Goal: Transaction & Acquisition: Book appointment/travel/reservation

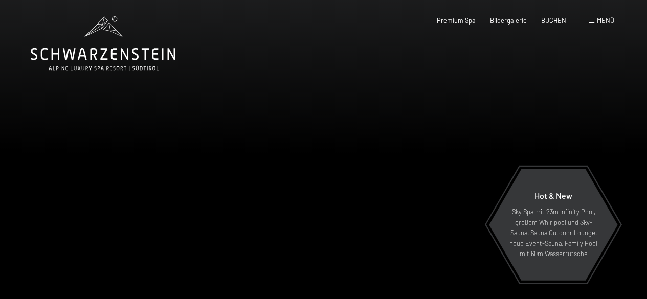
click at [517, 130] on div at bounding box center [486, 166] width 324 height 332
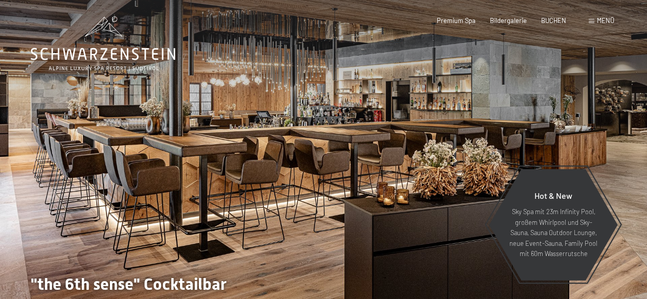
click at [533, 127] on div at bounding box center [486, 166] width 324 height 332
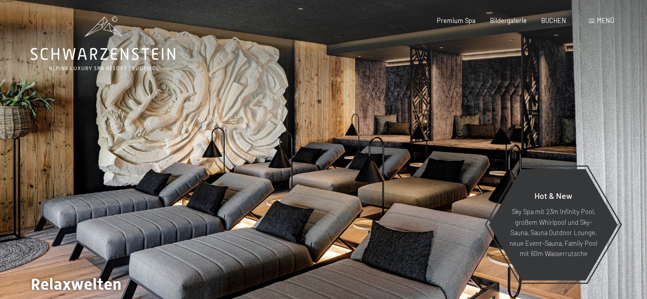
click at [533, 127] on div at bounding box center [486, 166] width 324 height 332
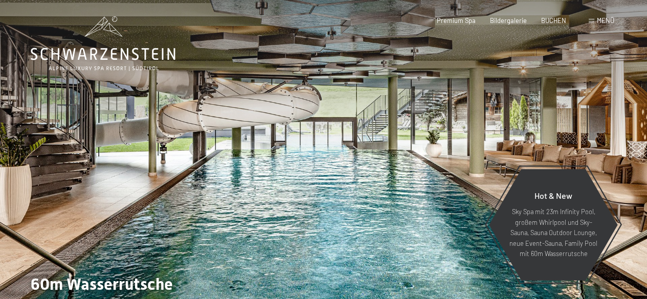
click at [537, 118] on div at bounding box center [486, 166] width 324 height 332
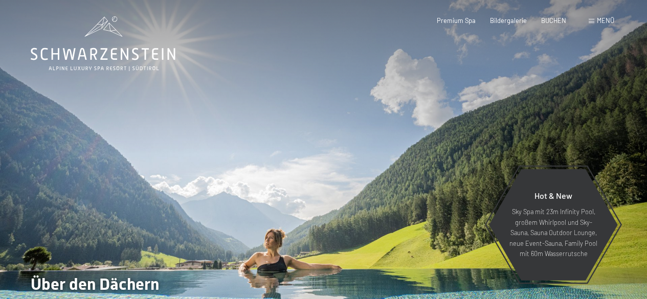
click at [537, 118] on div at bounding box center [486, 166] width 324 height 332
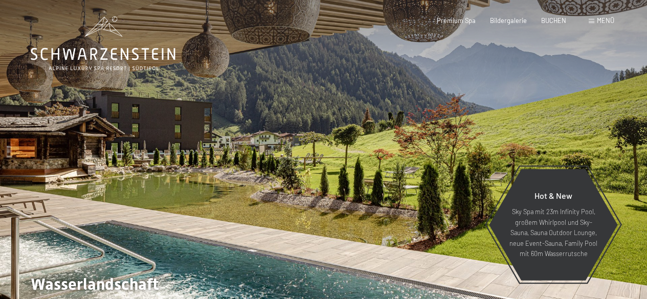
click at [537, 118] on div at bounding box center [486, 166] width 324 height 332
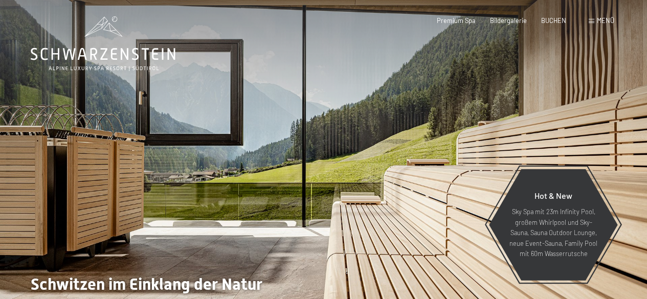
click at [537, 118] on div at bounding box center [486, 166] width 324 height 332
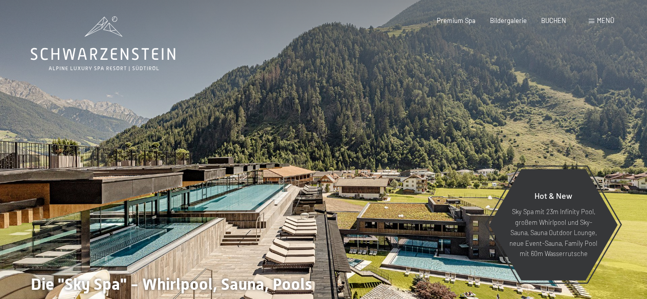
click at [603, 16] on div "Menü" at bounding box center [602, 20] width 26 height 9
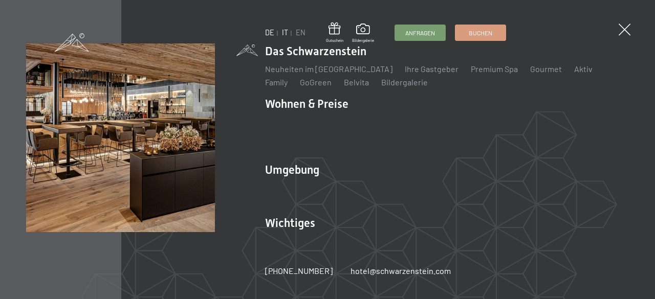
click at [285, 32] on link "IT" at bounding box center [285, 32] width 6 height 9
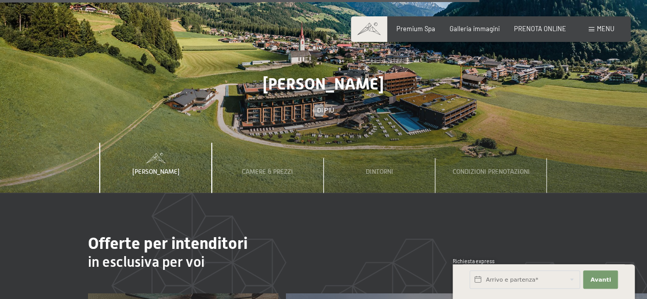
scroll to position [2608, 0]
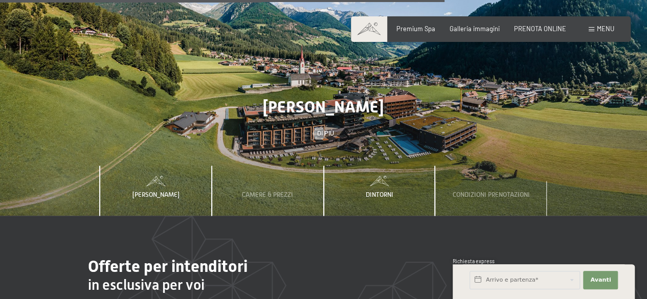
click at [377, 191] on span "Dintorni" at bounding box center [380, 195] width 28 height 8
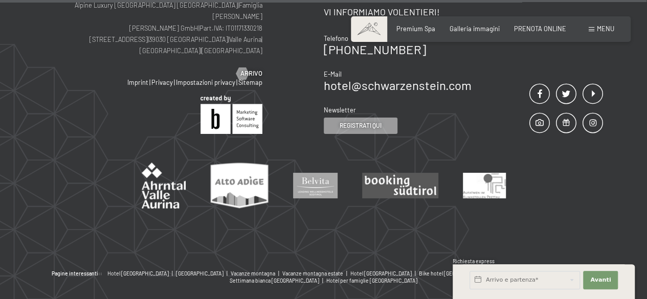
scroll to position [3689, 0]
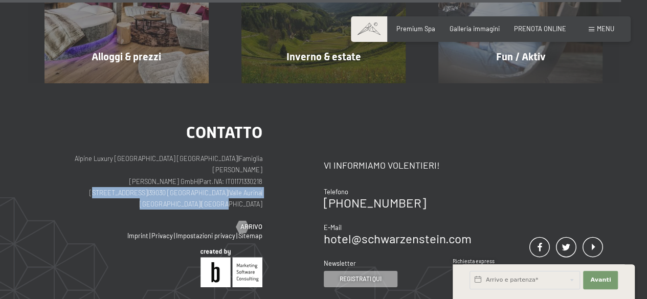
drag, startPoint x: 264, startPoint y: 155, endPoint x: 86, endPoint y: 154, distance: 178.0
click at [86, 154] on div "Contatto Alpine Luxury SPA Resort SCHWARZENSTEIN | Famiglia Zimmerhofer Otmar Z…" at bounding box center [183, 205] width 279 height 163
copy p "Via del paese 11 | 39030 Lutago | Valle Aurina | Alto Adige | Italia"
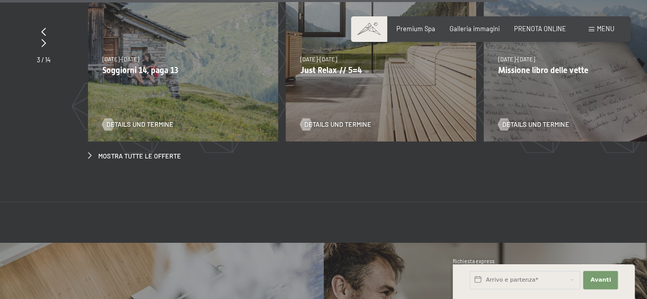
scroll to position [2870, 0]
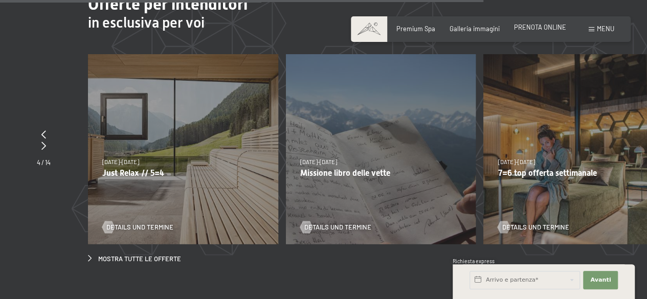
click at [554, 28] on span "PRENOTA ONLINE" at bounding box center [540, 27] width 52 height 8
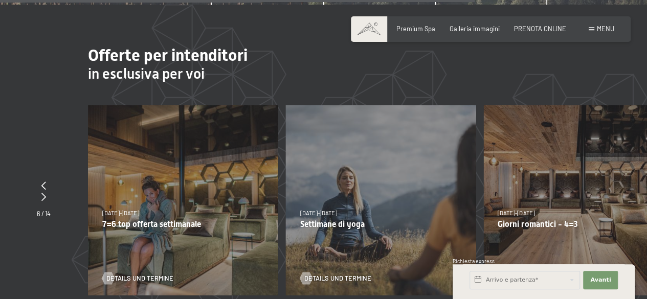
click at [601, 31] on span "Menu" at bounding box center [605, 29] width 17 height 8
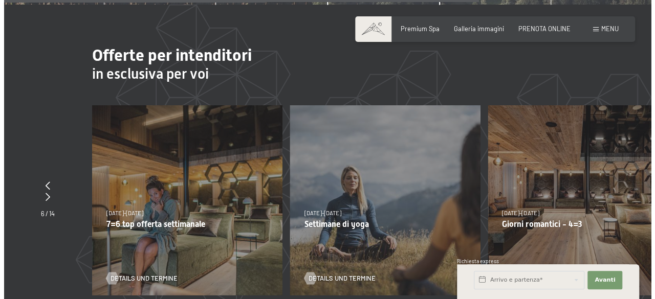
scroll to position [2839, 0]
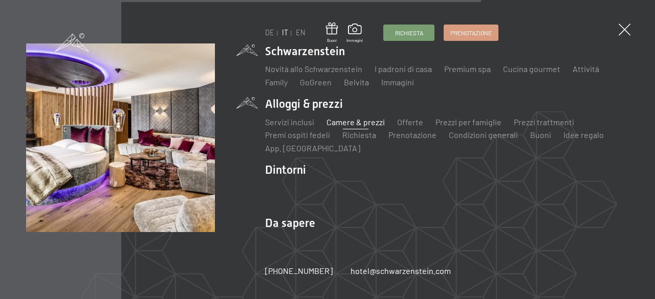
click at [358, 121] on link "Camere & prezzi" at bounding box center [355, 122] width 58 height 10
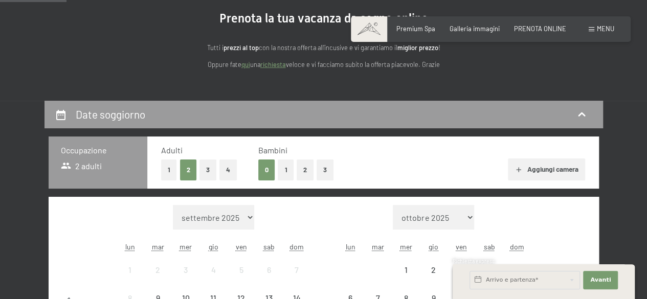
scroll to position [102, 0]
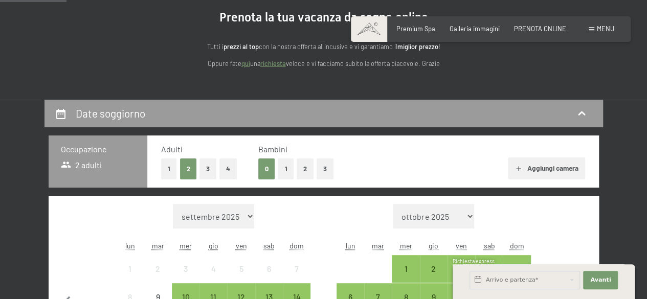
click at [309, 168] on button "2" at bounding box center [305, 169] width 17 height 21
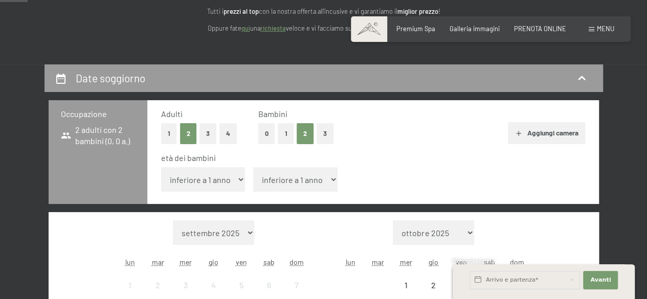
scroll to position [153, 0]
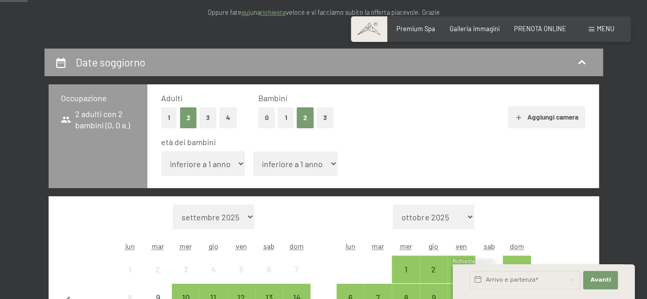
click at [235, 161] on select "inferiore a 1 anno 1 anno 2 anni 3 anni 4 anni 5 anni 6 anni 7 anni 8 anni 9 an…" at bounding box center [203, 163] width 84 height 25
select select "7"
click at [161, 151] on select "inferiore a 1 anno 1 anno 2 anni 3 anni 4 anni 5 anni 6 anni 7 anni 8 anni 9 an…" at bounding box center [203, 163] width 84 height 25
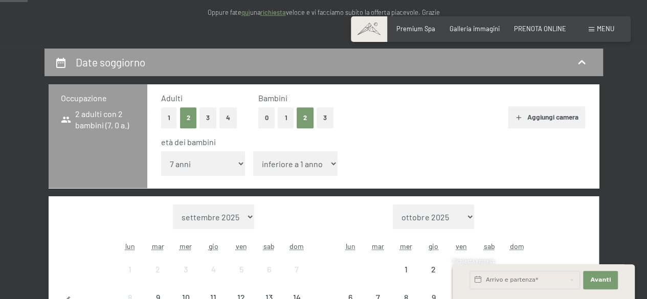
click at [331, 166] on select "inferiore a 1 anno 1 anno 2 anni 3 anni 4 anni 5 anni 6 anni 7 anni 8 anni 9 an…" at bounding box center [295, 163] width 84 height 25
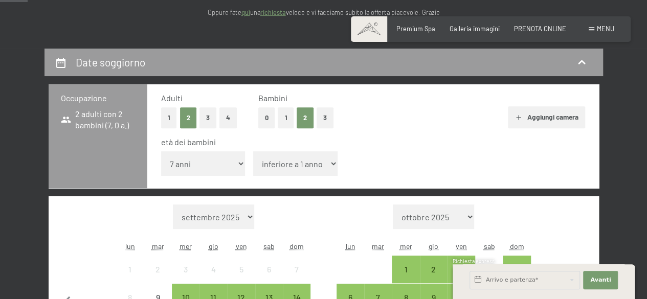
select select "4"
click at [253, 151] on select "inferiore a 1 anno 1 anno 2 anni 3 anni 4 anni 5 anni 6 anni 7 anni 8 anni 9 an…" at bounding box center [295, 163] width 84 height 25
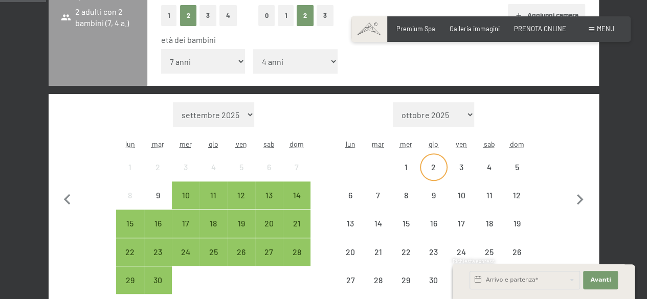
scroll to position [358, 0]
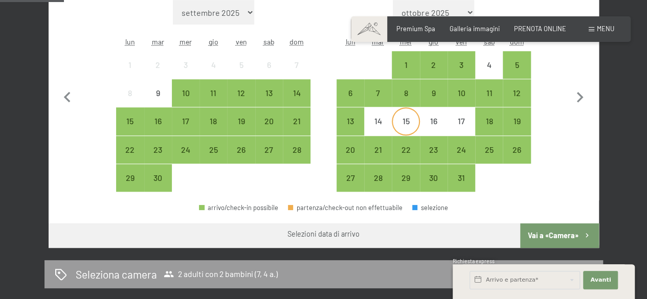
click at [408, 126] on div "15" at bounding box center [406, 130] width 26 height 26
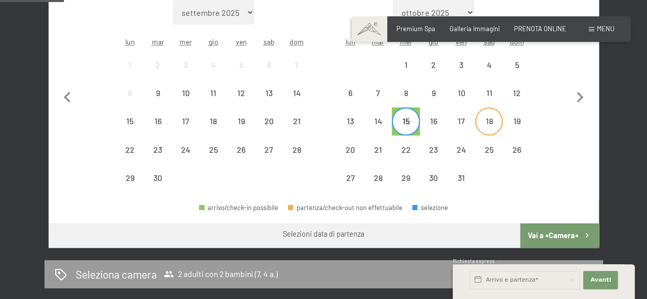
click at [497, 123] on div "18" at bounding box center [489, 130] width 26 height 26
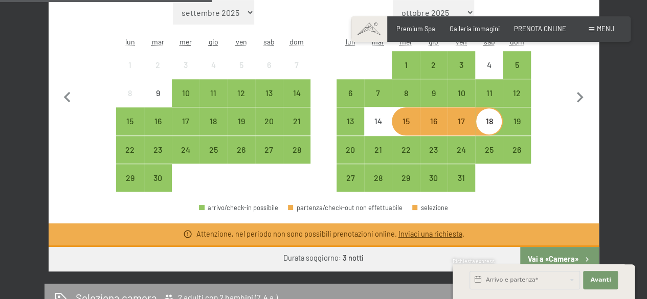
scroll to position [460, 0]
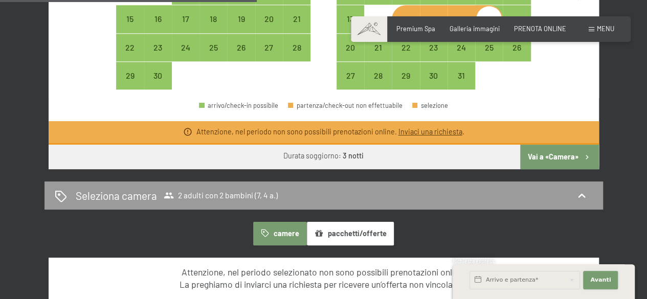
drag, startPoint x: 610, startPoint y: 281, endPoint x: 611, endPoint y: 274, distance: 7.7
click at [609, 281] on button "Avanti Nascondere i campi dell'indirizzo" at bounding box center [600, 280] width 35 height 18
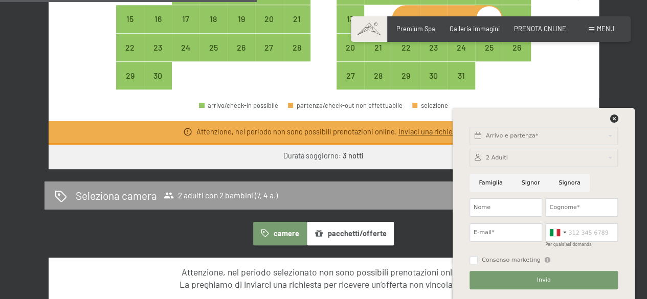
click at [616, 114] on div "Arrivo e partenza* Avanti Nascondere i campi dell'indirizzo 2 Adulti 2 Adulti P…" at bounding box center [544, 203] width 162 height 191
click at [351, 233] on button "pacchetti/offerte" at bounding box center [350, 234] width 87 height 24
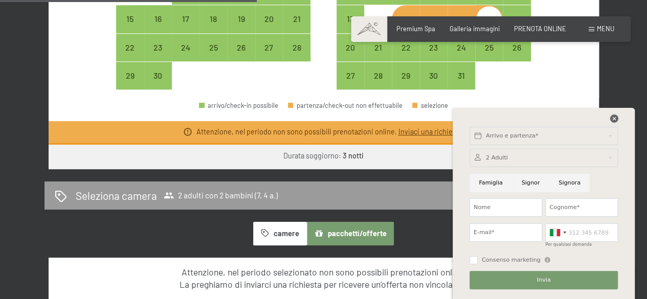
click at [614, 119] on icon at bounding box center [614, 119] width 8 height 8
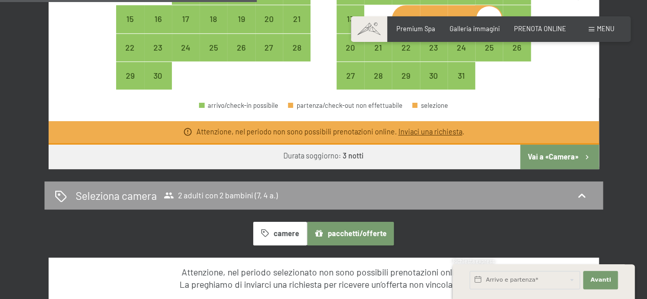
click at [571, 160] on button "Vai a «Camera»" at bounding box center [559, 157] width 78 height 25
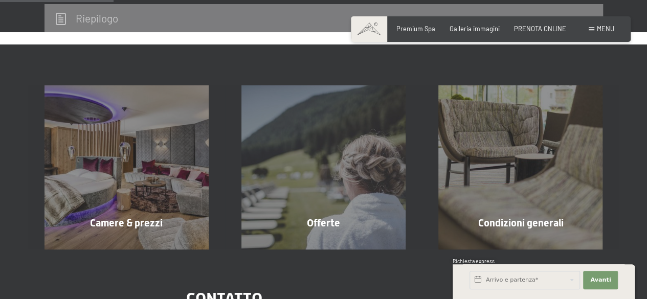
scroll to position [201, 0]
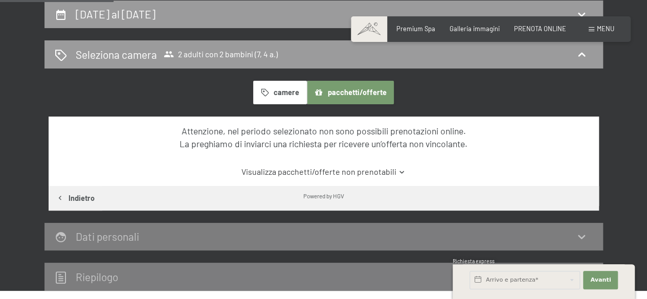
click at [290, 88] on button "camere" at bounding box center [279, 93] width 53 height 24
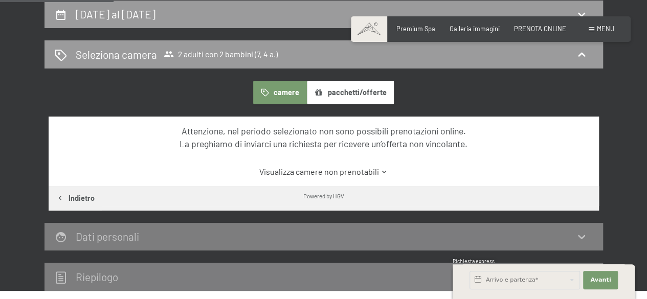
click at [348, 89] on button "pacchetti/offerte" at bounding box center [350, 93] width 87 height 24
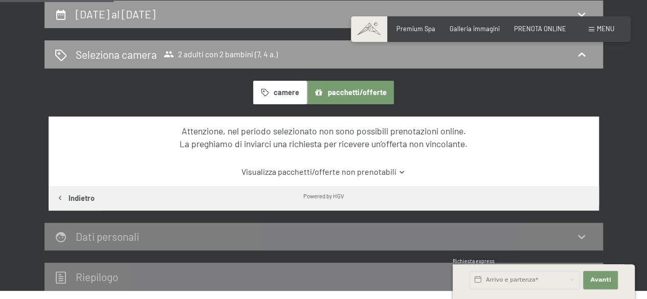
click at [293, 88] on button "camere" at bounding box center [279, 93] width 53 height 24
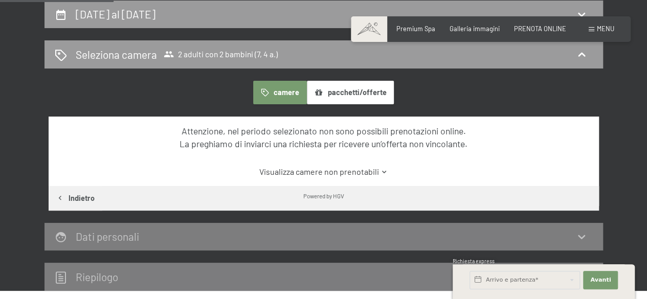
click at [585, 237] on icon at bounding box center [581, 237] width 12 height 12
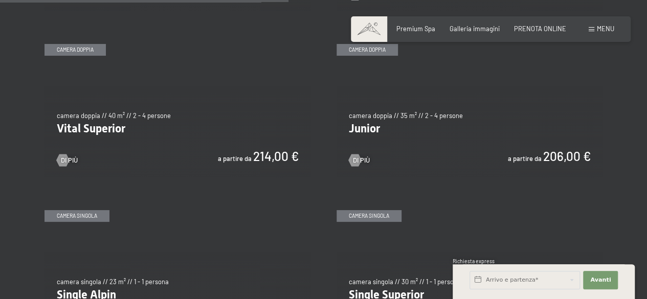
scroll to position [1176, 0]
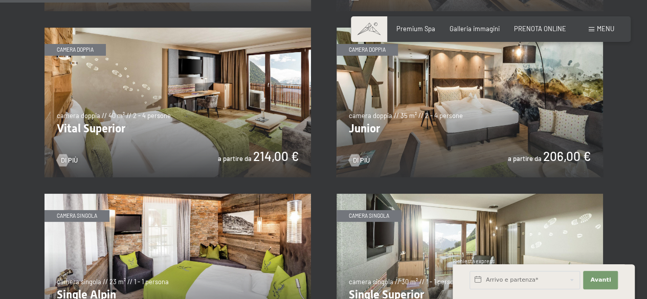
click at [460, 108] on img at bounding box center [469, 103] width 266 height 150
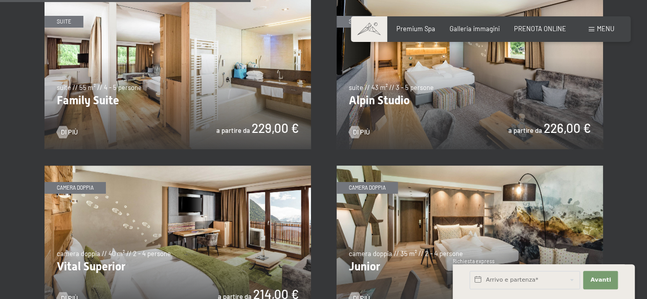
scroll to position [1023, 0]
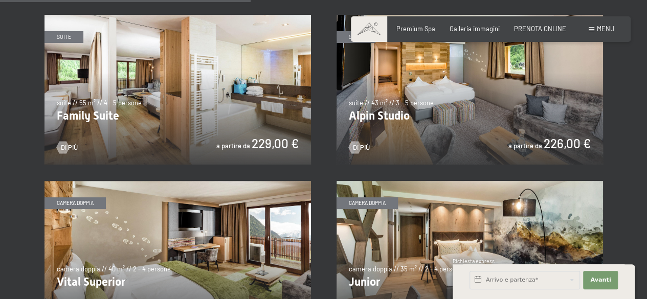
click at [236, 114] on img at bounding box center [177, 90] width 266 height 150
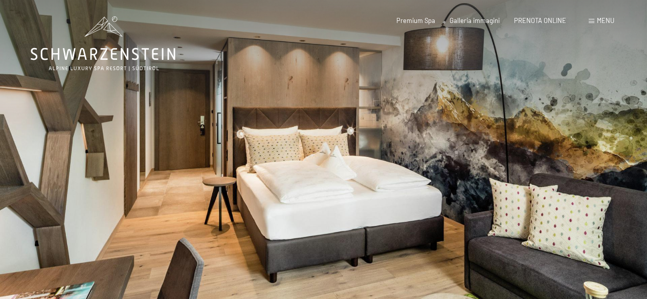
click at [576, 144] on div at bounding box center [486, 166] width 324 height 332
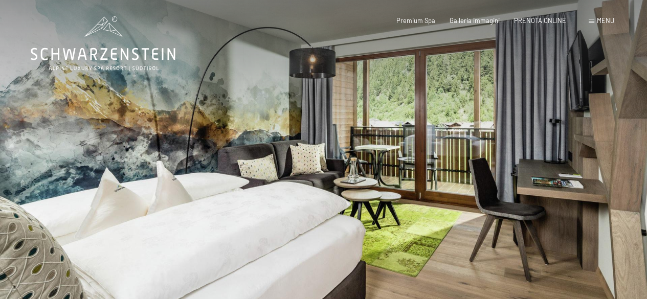
click at [576, 143] on div at bounding box center [486, 166] width 324 height 332
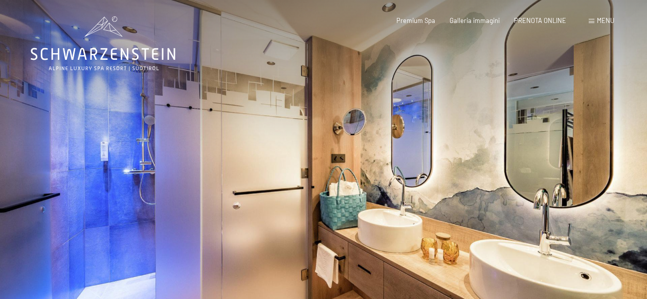
click at [573, 143] on div at bounding box center [486, 166] width 324 height 332
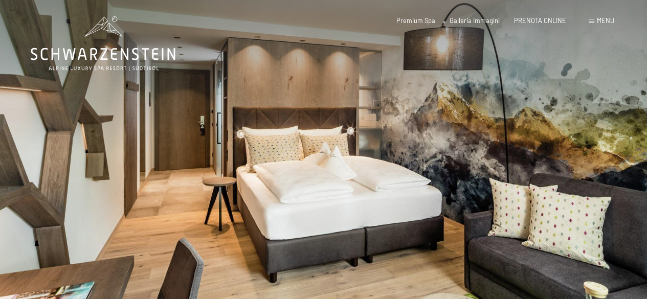
click at [60, 167] on div at bounding box center [162, 166] width 324 height 332
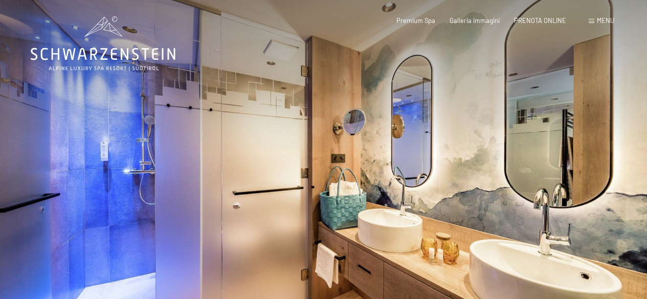
click at [117, 170] on div at bounding box center [162, 166] width 324 height 332
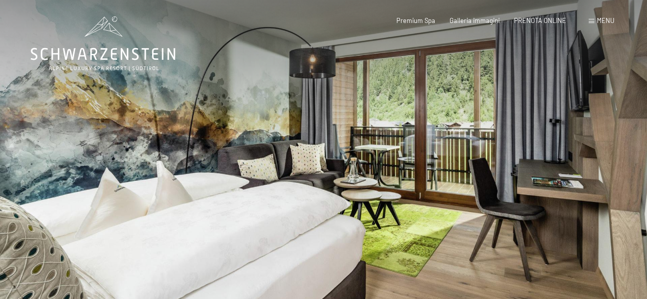
click at [33, 161] on div at bounding box center [162, 166] width 324 height 332
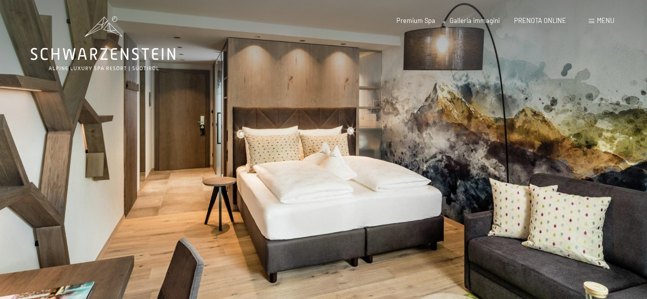
click at [43, 168] on div at bounding box center [162, 166] width 324 height 332
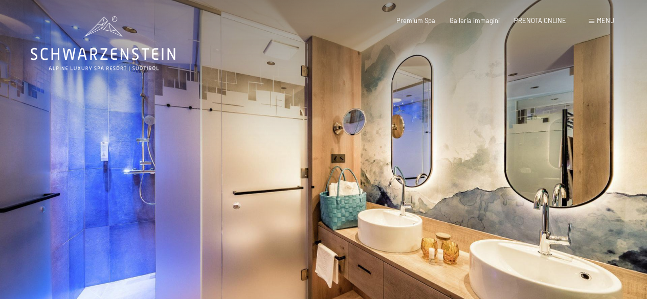
click at [43, 168] on div at bounding box center [162, 166] width 324 height 332
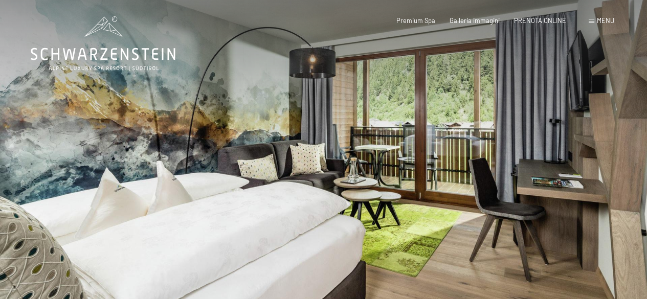
click at [45, 170] on div at bounding box center [162, 166] width 324 height 332
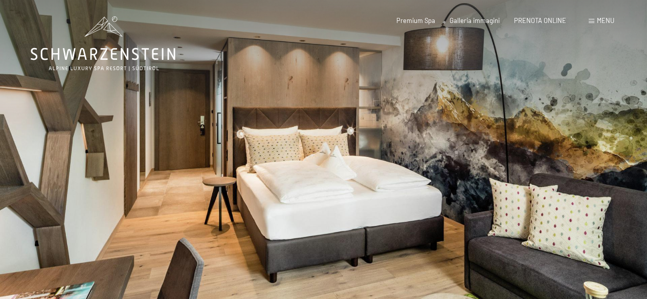
click at [45, 170] on div at bounding box center [162, 166] width 324 height 332
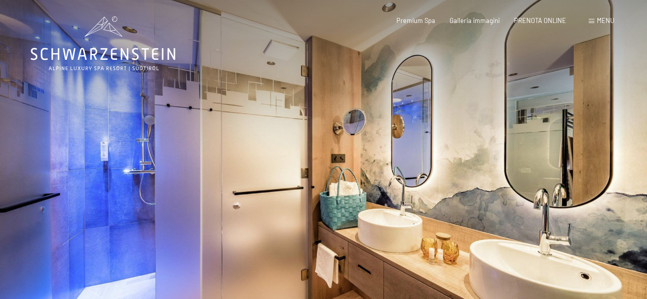
click at [45, 170] on div at bounding box center [162, 166] width 324 height 332
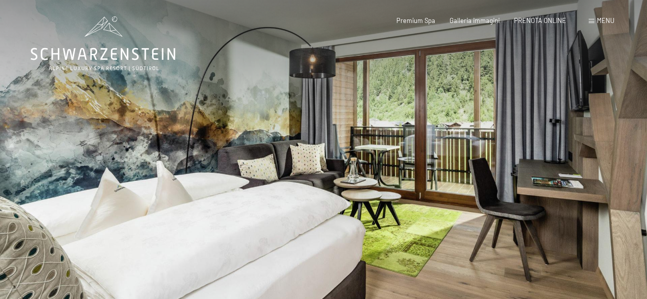
click at [45, 170] on div at bounding box center [162, 166] width 324 height 332
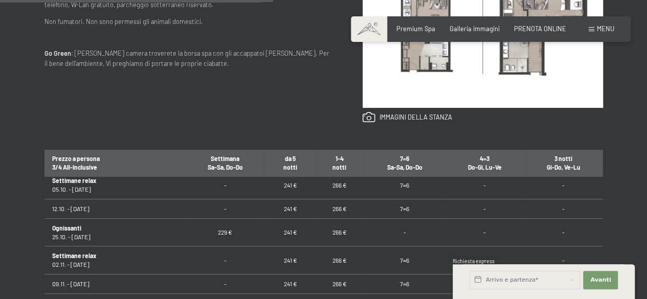
scroll to position [51, 0]
